Goal: Information Seeking & Learning: Learn about a topic

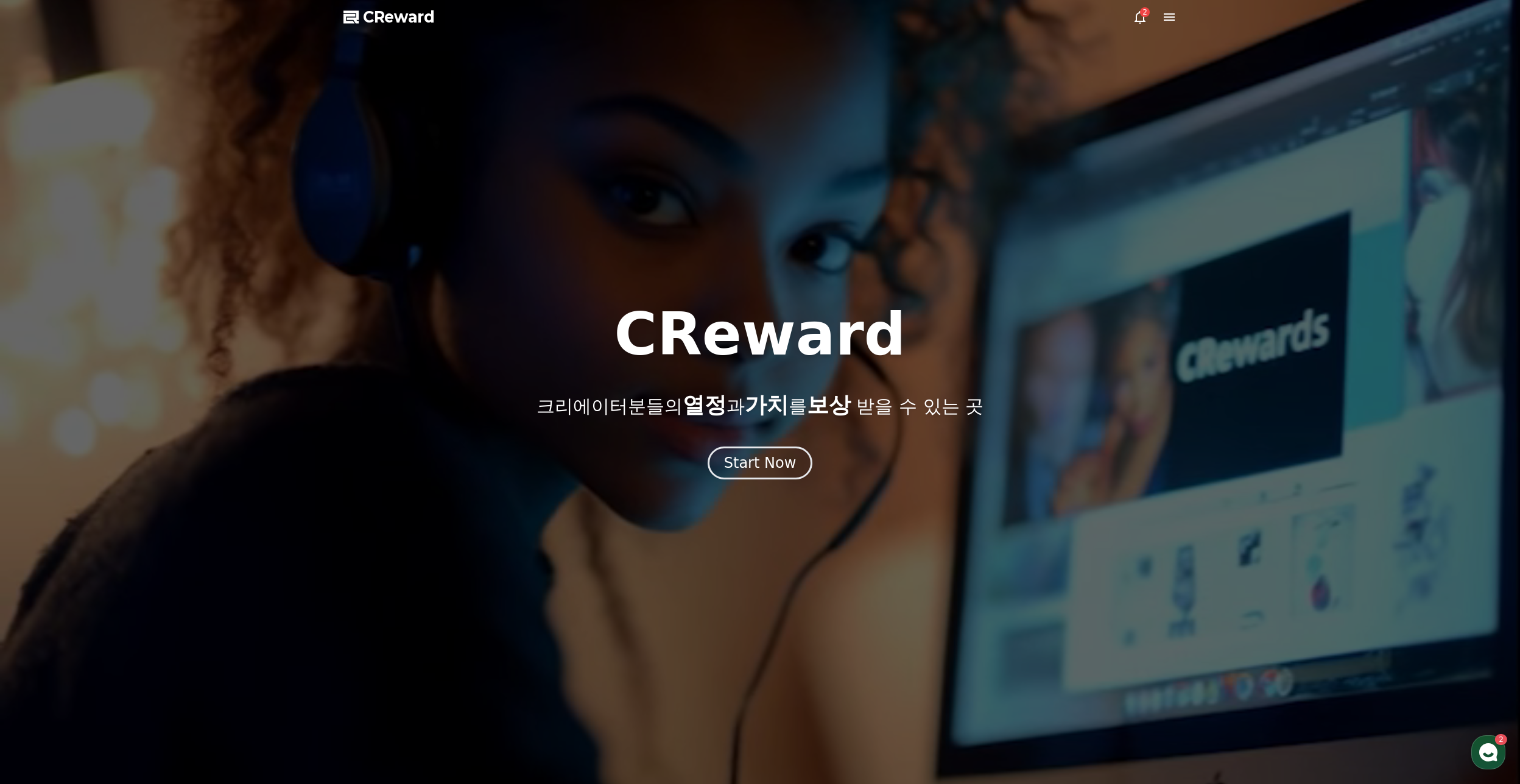
click at [1137, 15] on icon at bounding box center [1139, 17] width 11 height 12
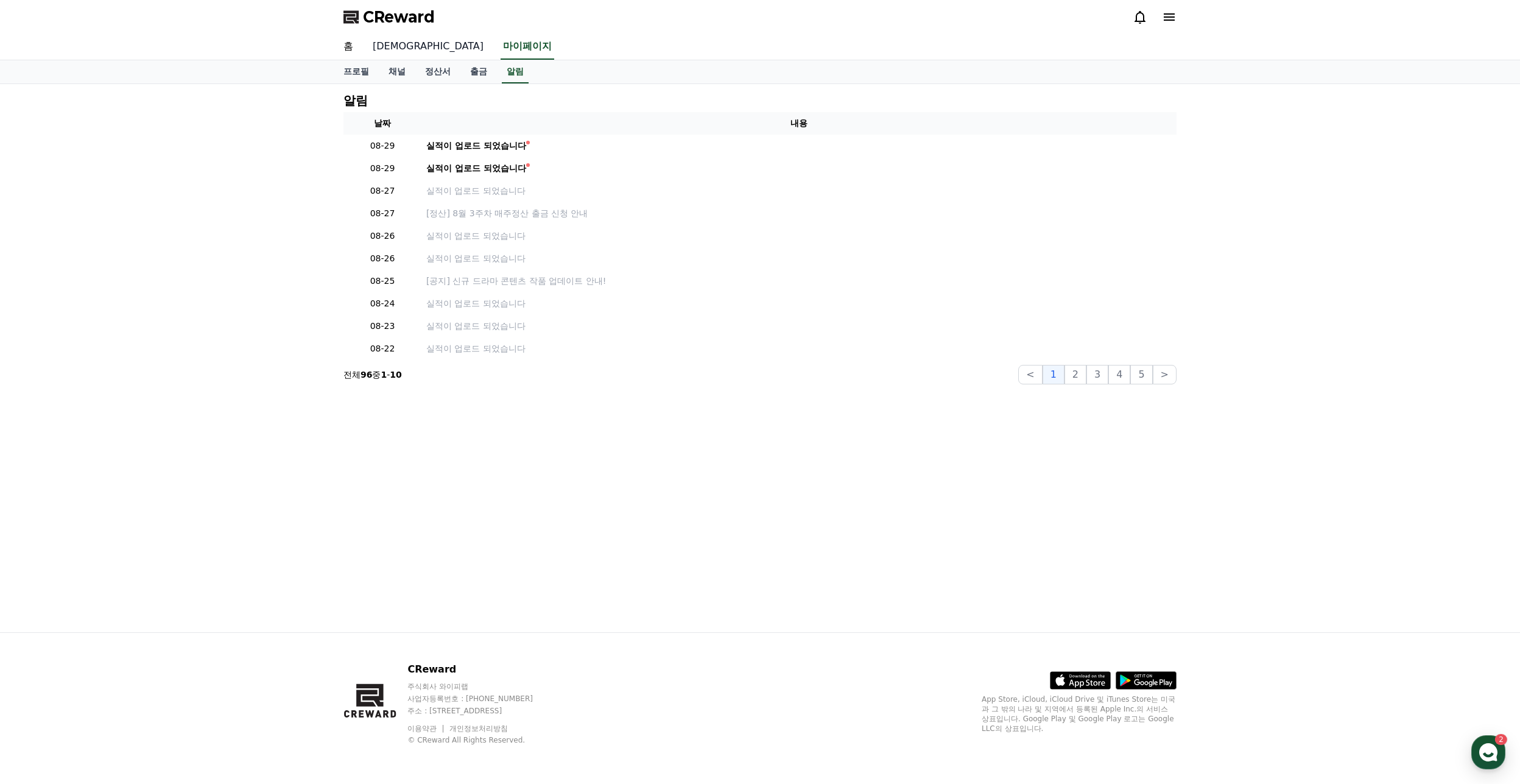
click at [379, 49] on link "[DEMOGRAPHIC_DATA]" at bounding box center [427, 46] width 130 height 26
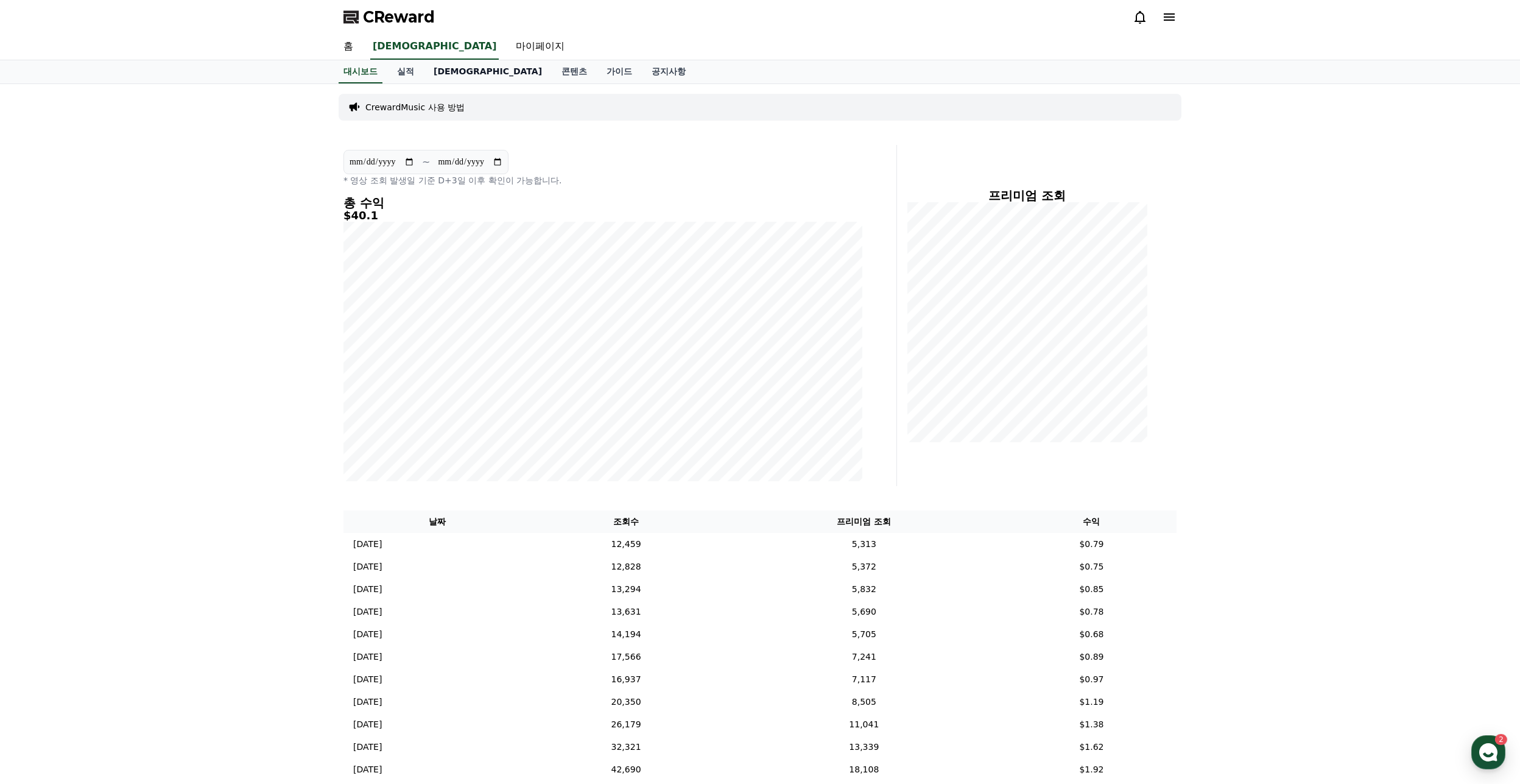
click at [444, 66] on link "[DEMOGRAPHIC_DATA]" at bounding box center [488, 72] width 128 height 23
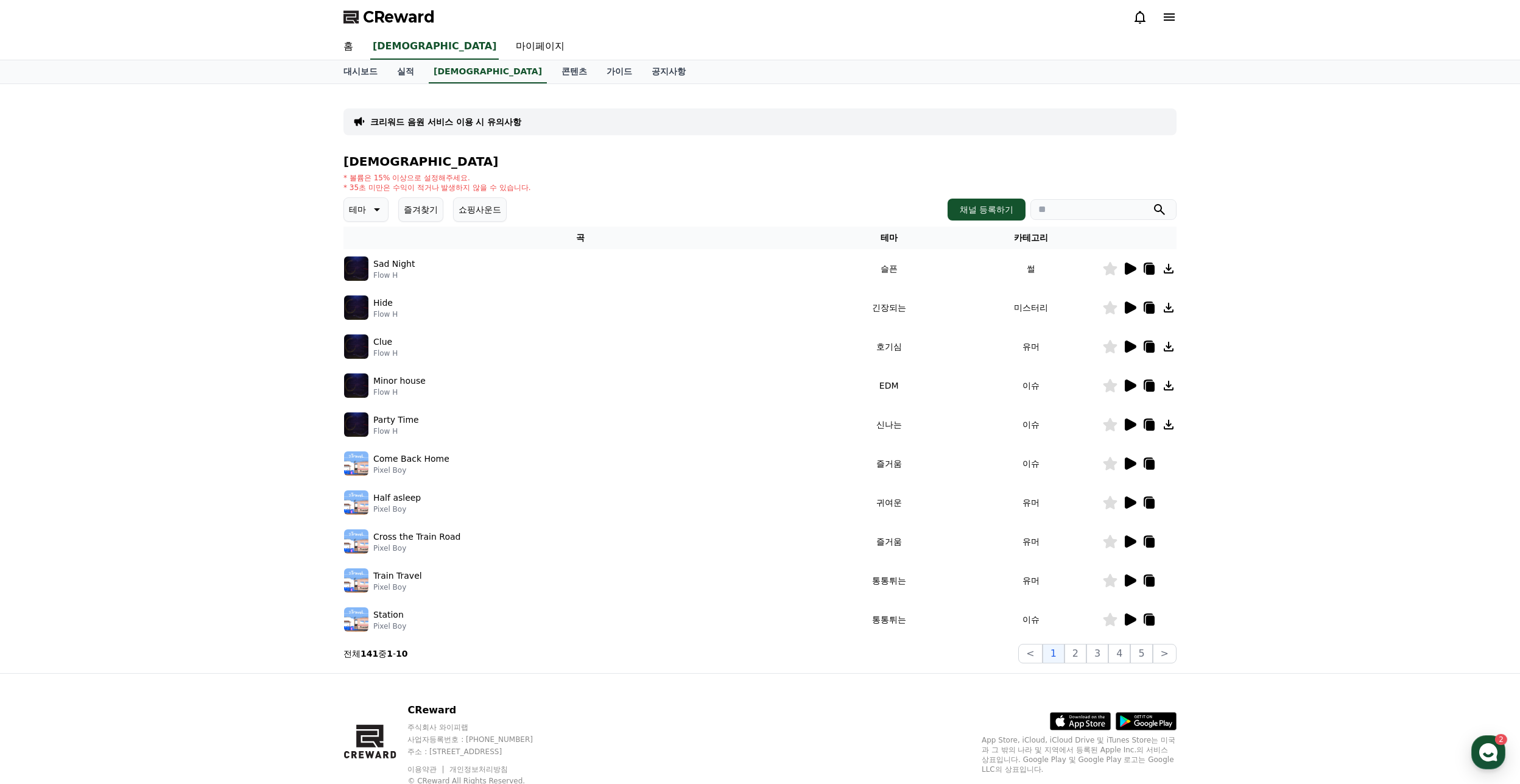
click at [1132, 269] on icon at bounding box center [1131, 268] width 12 height 12
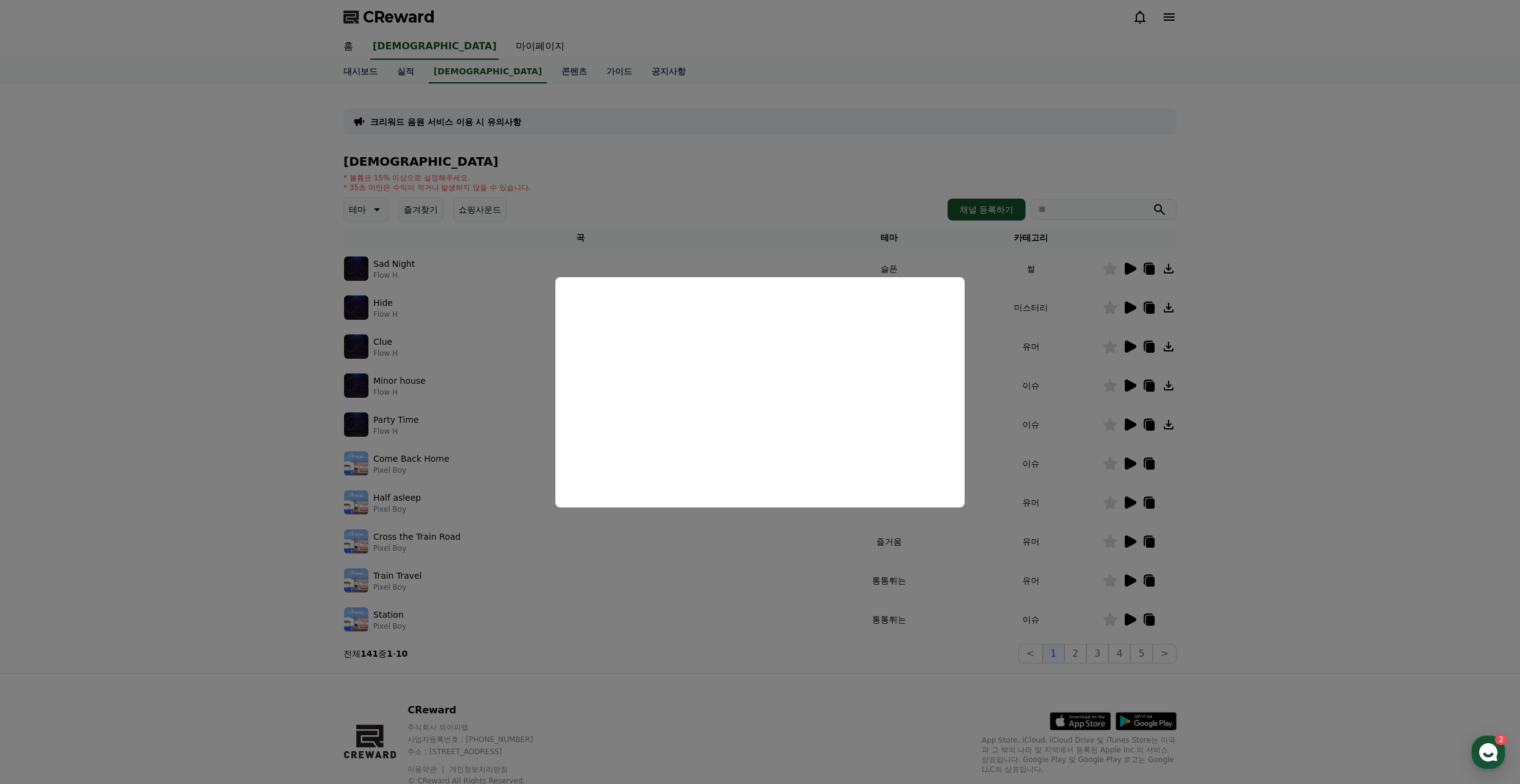
click at [681, 585] on button "close modal" at bounding box center [760, 392] width 1520 height 784
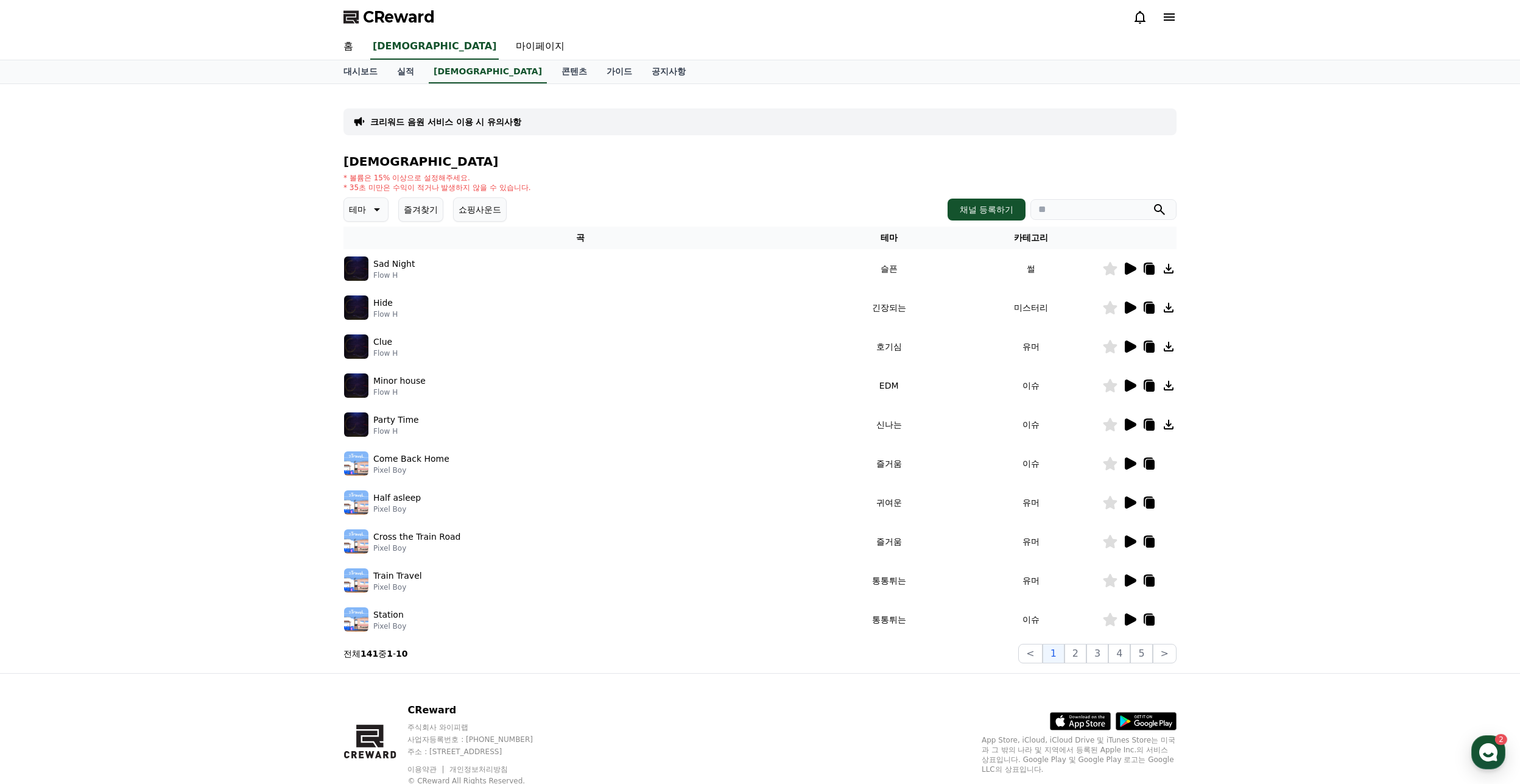
click at [1121, 349] on div at bounding box center [1139, 347] width 73 height 15
click at [1130, 347] on icon at bounding box center [1131, 346] width 12 height 12
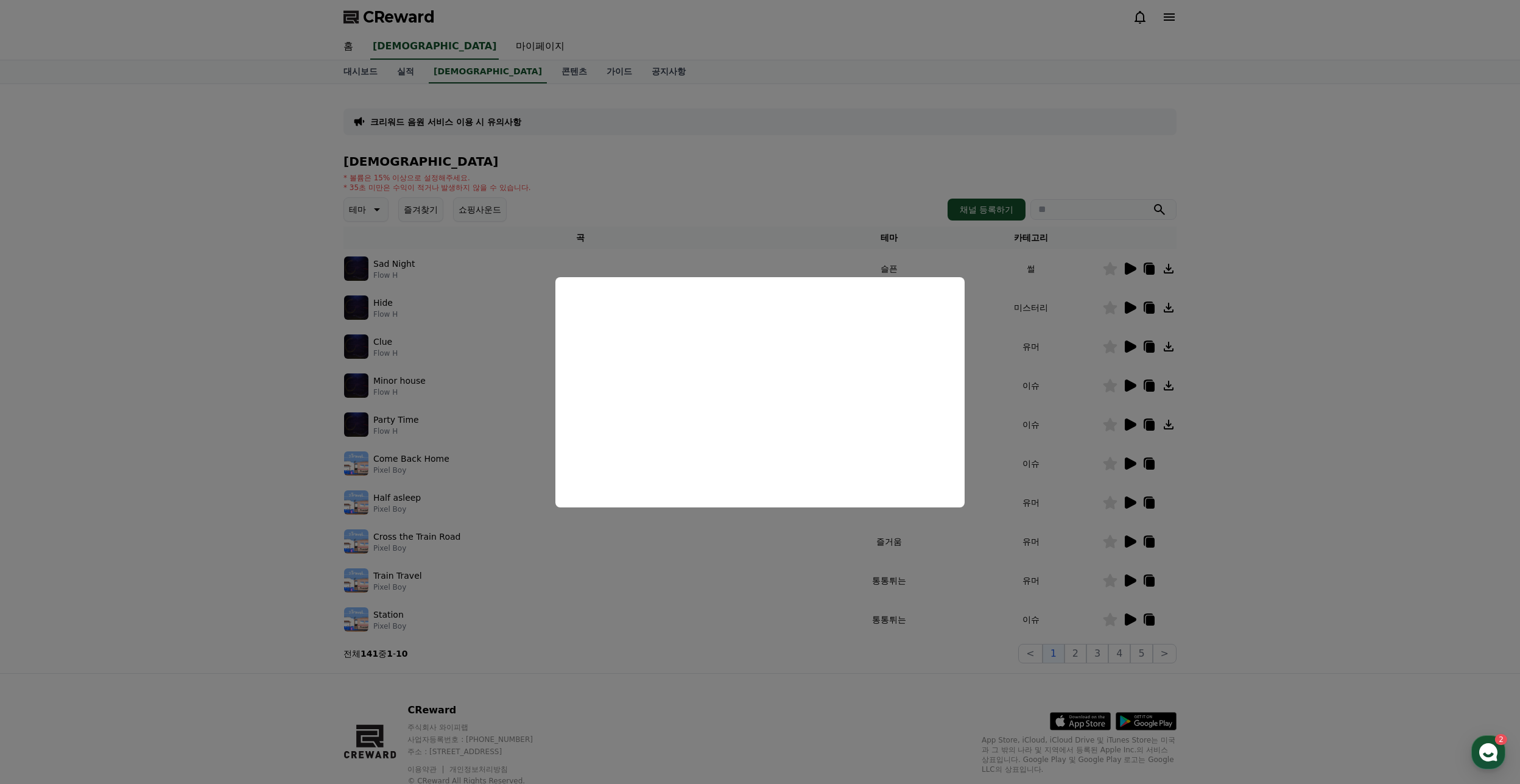
click at [637, 603] on button "close modal" at bounding box center [760, 392] width 1520 height 784
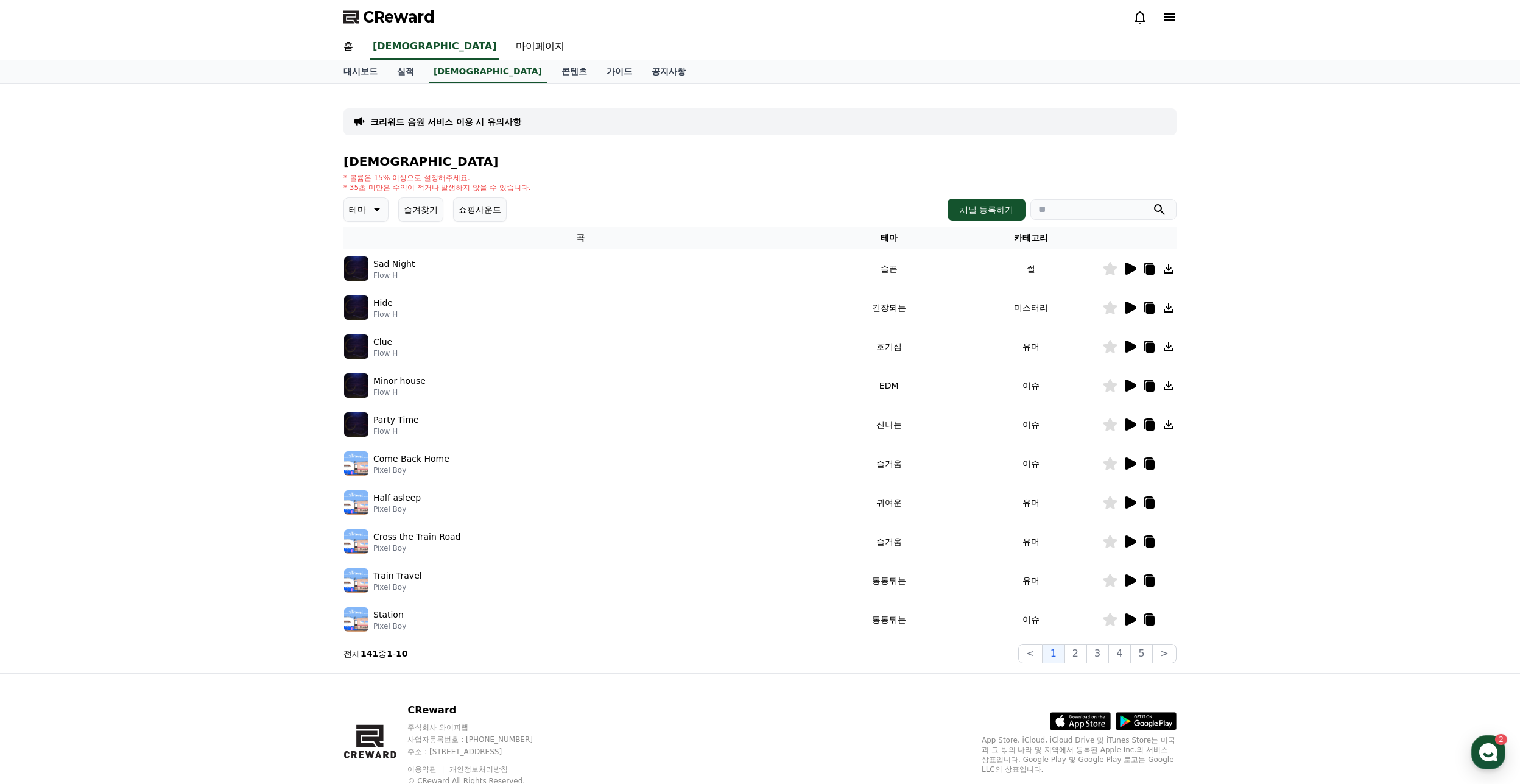
click at [1133, 543] on icon at bounding box center [1131, 541] width 12 height 12
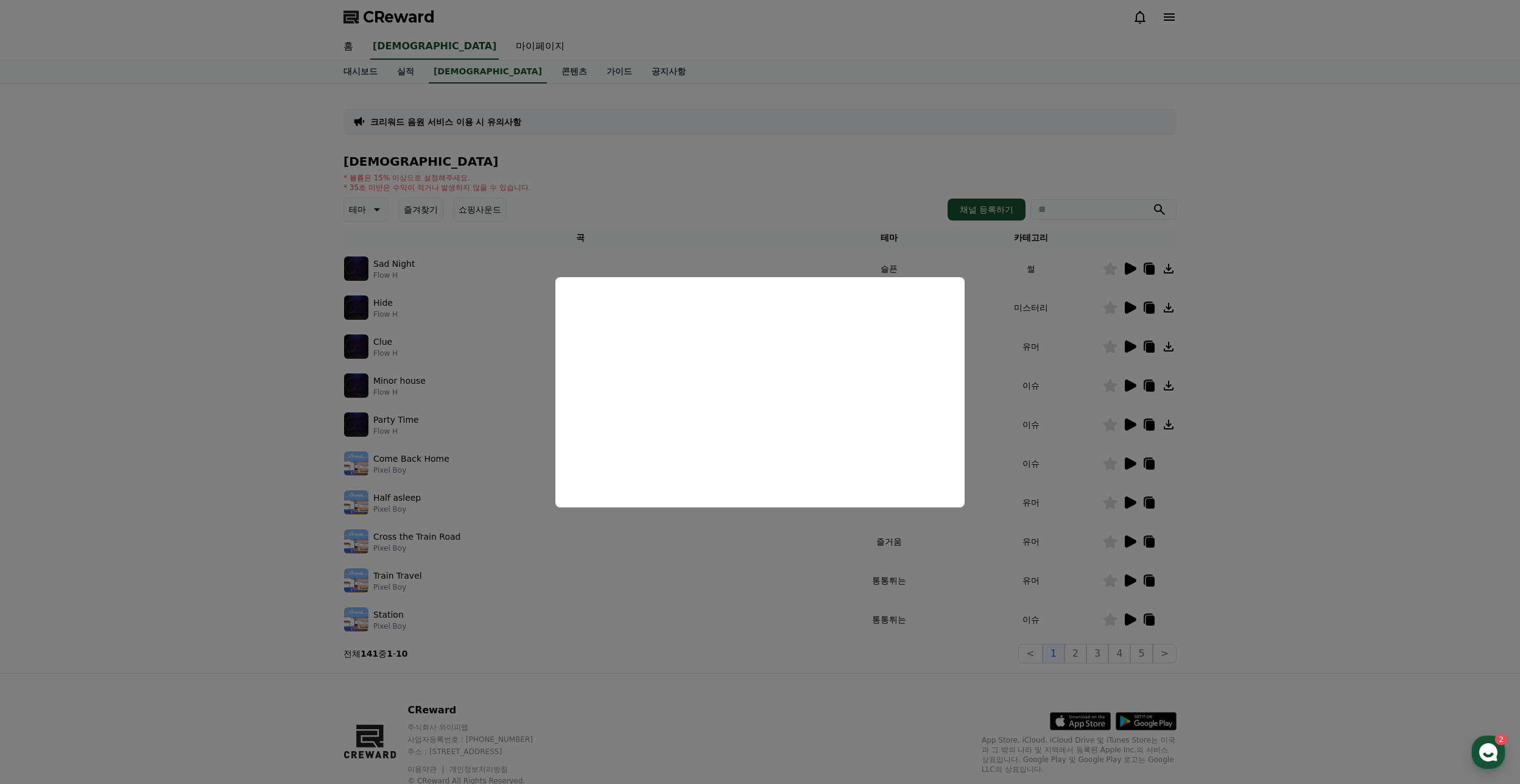
click at [629, 560] on button "close modal" at bounding box center [760, 392] width 1520 height 784
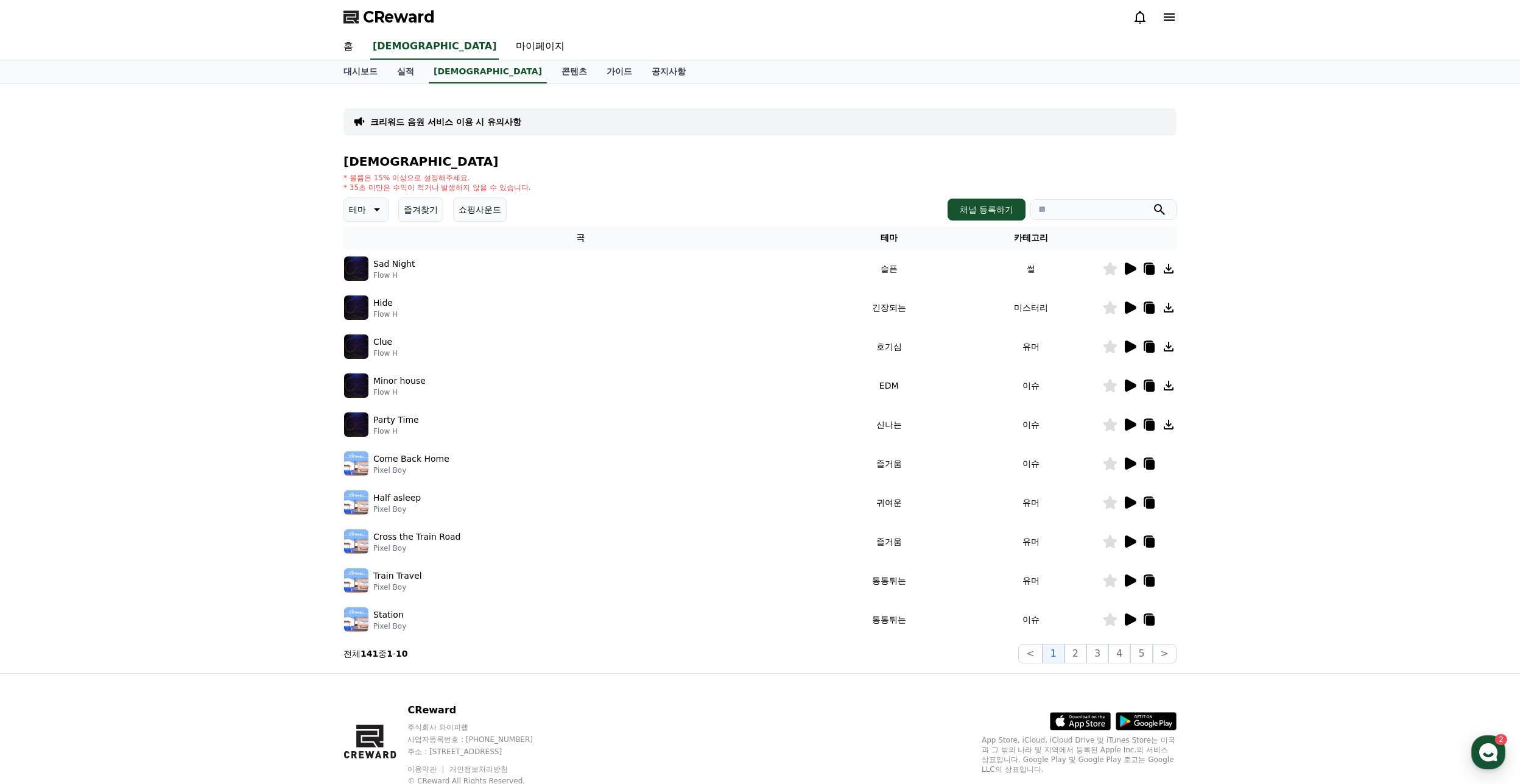
click at [1133, 464] on icon at bounding box center [1131, 463] width 12 height 12
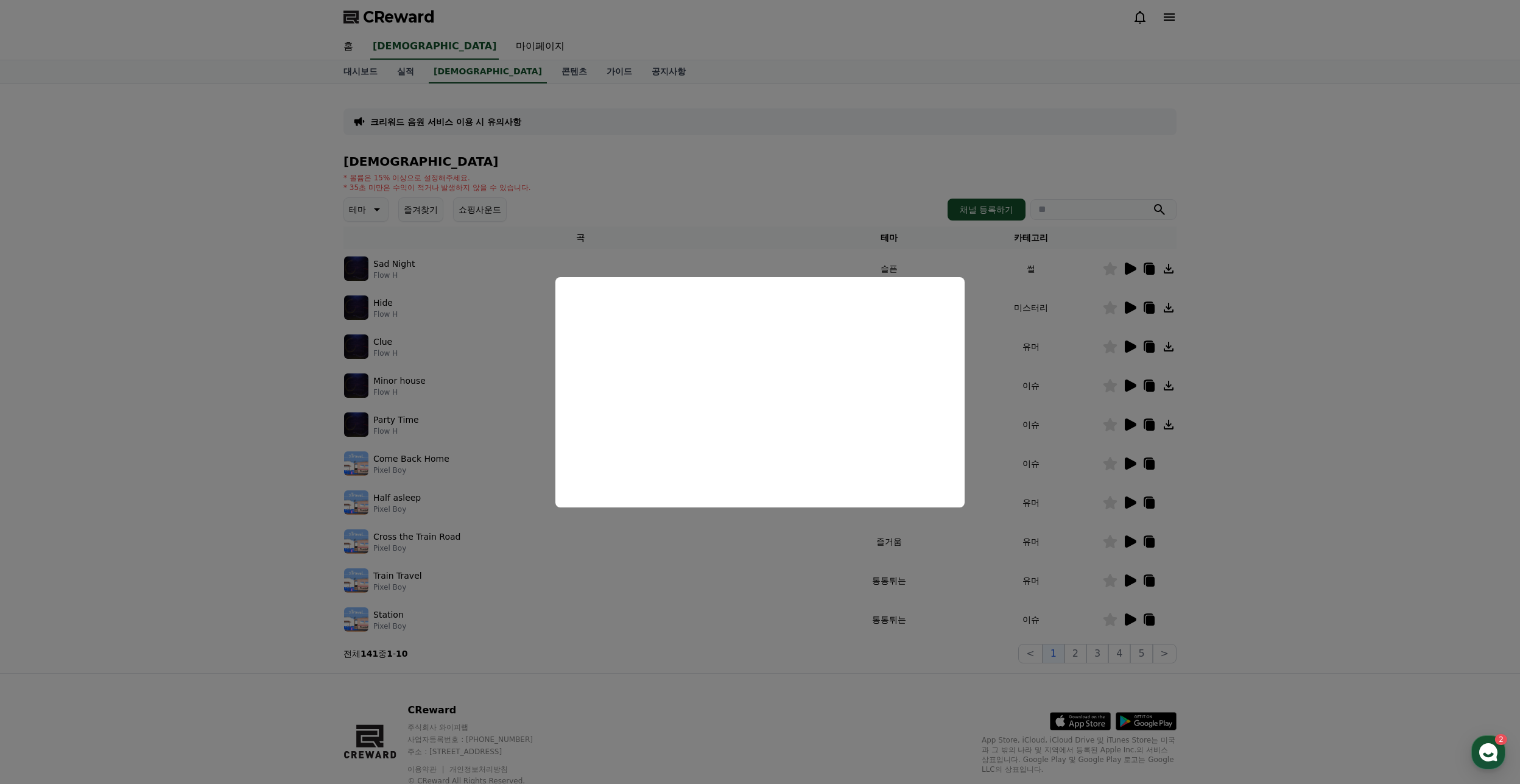
click at [202, 632] on button "close modal" at bounding box center [760, 392] width 1520 height 784
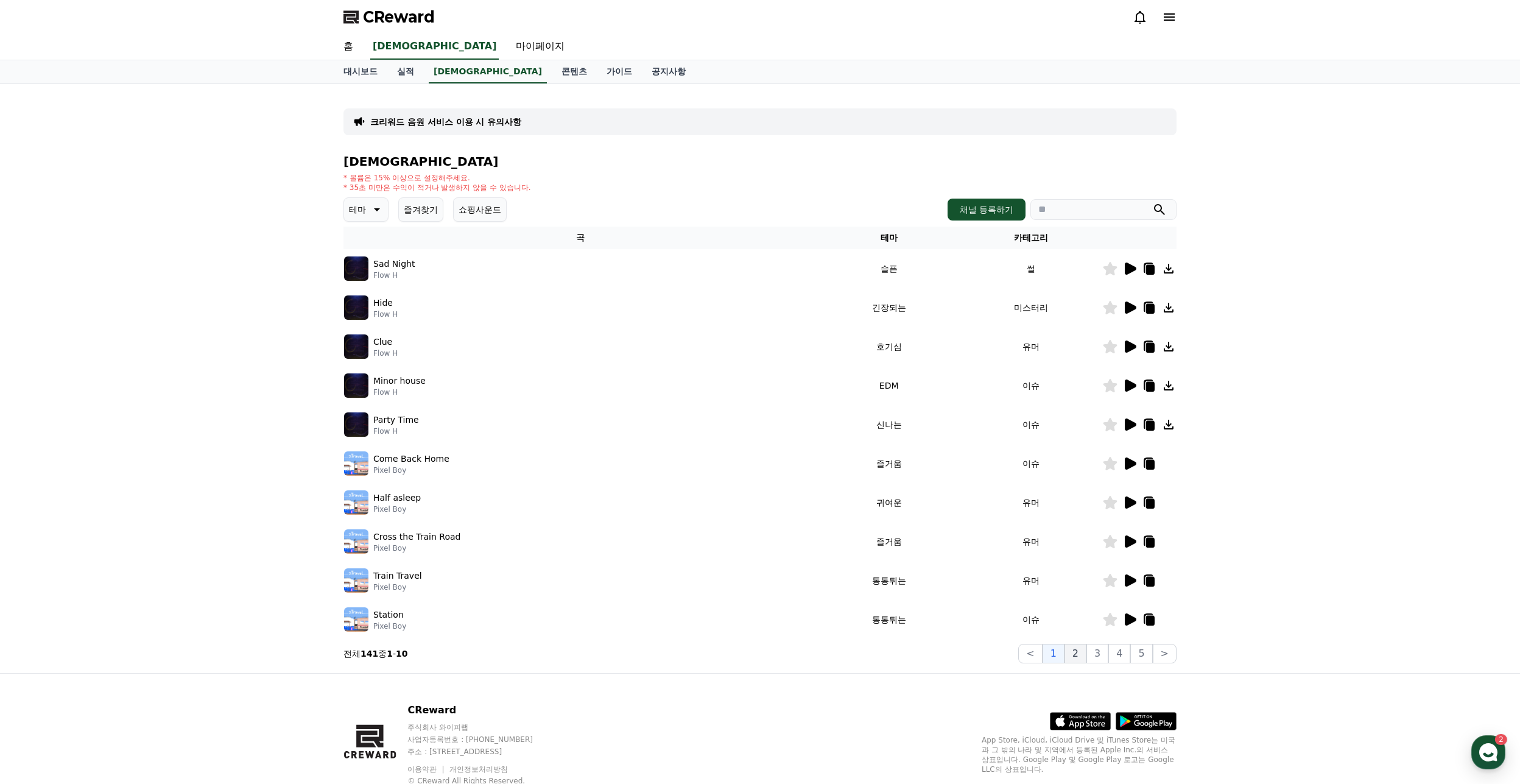
click at [1086, 653] on button "2" at bounding box center [1097, 653] width 22 height 19
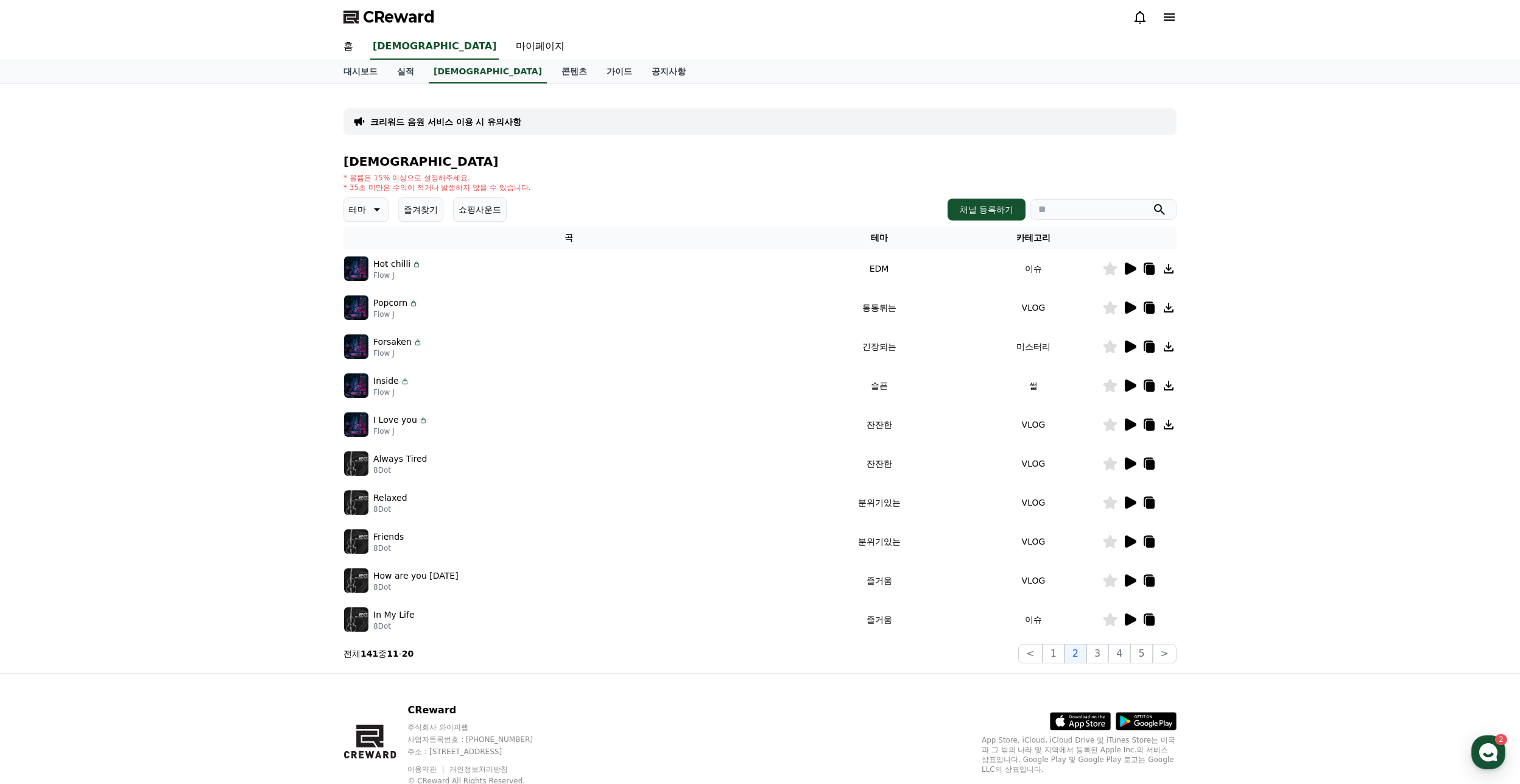
click at [1122, 462] on div at bounding box center [1139, 464] width 73 height 15
click at [1126, 462] on icon at bounding box center [1131, 463] width 12 height 12
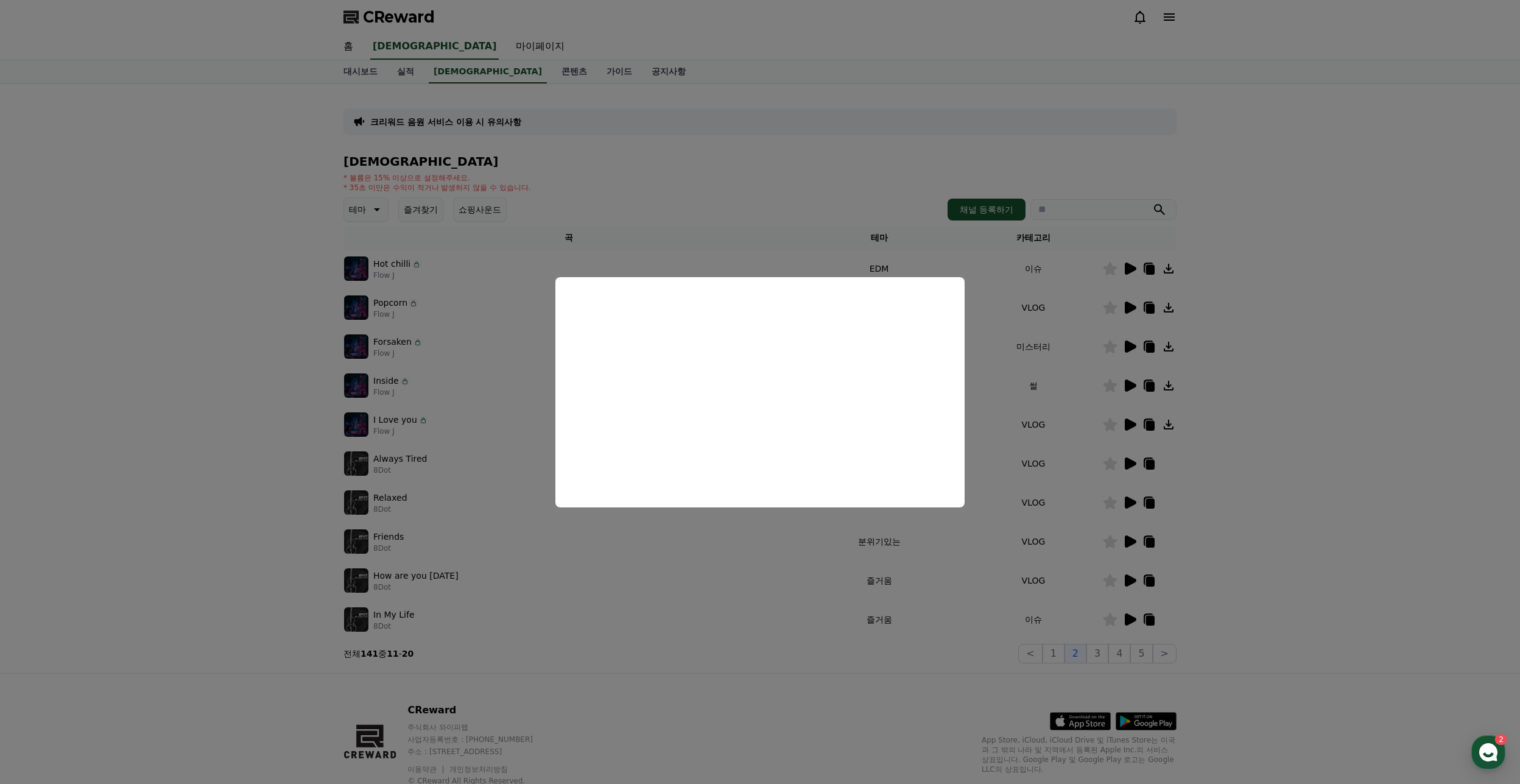
click at [1223, 340] on button "close modal" at bounding box center [760, 392] width 1520 height 784
click at [1129, 269] on icon at bounding box center [1131, 268] width 12 height 12
click at [749, 548] on button "close modal" at bounding box center [760, 392] width 1520 height 784
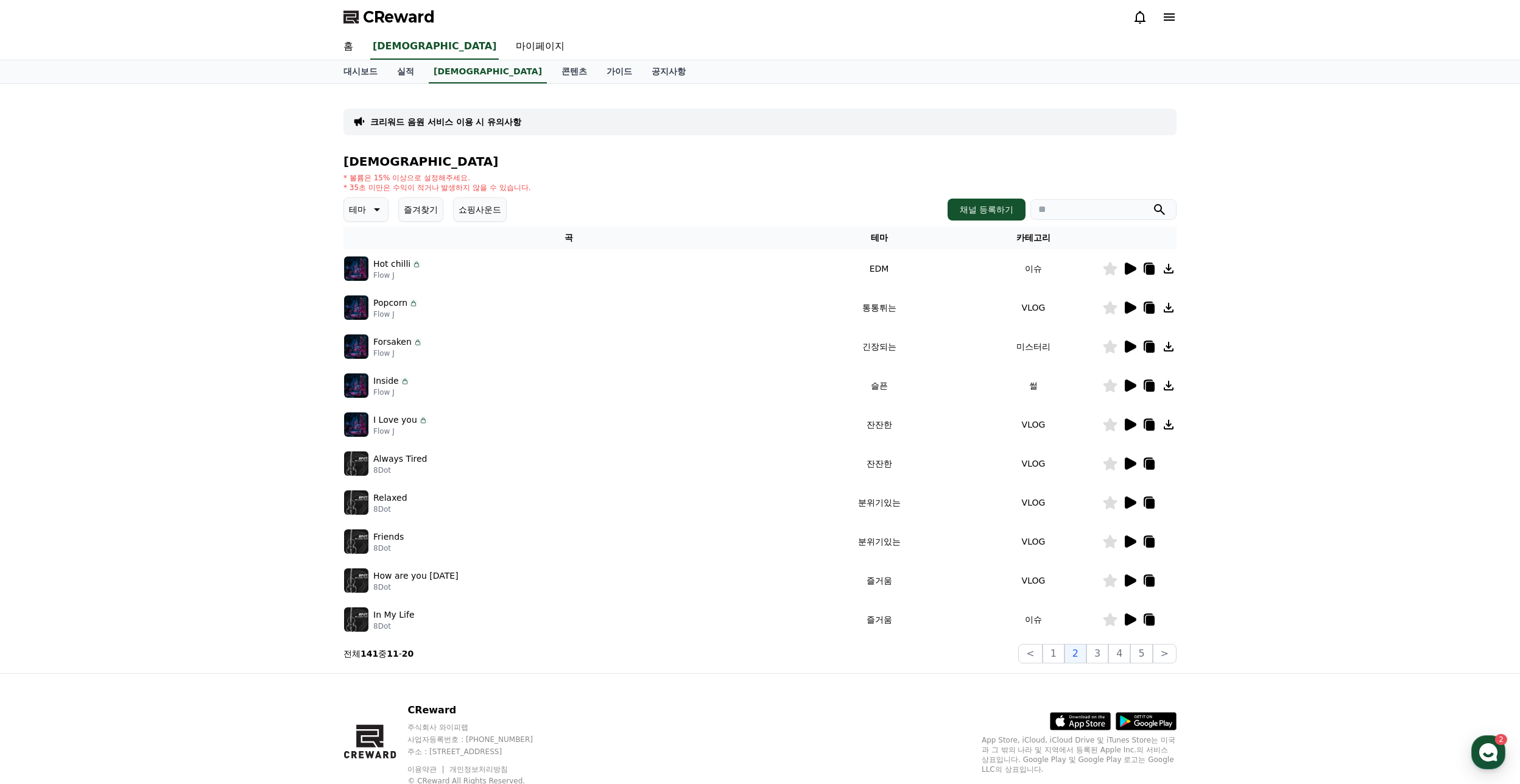
click at [1152, 266] on icon at bounding box center [1150, 270] width 8 height 10
